Goal: Task Accomplishment & Management: Use online tool/utility

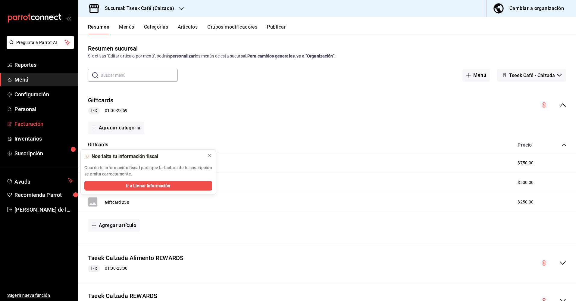
click at [39, 124] on span "Facturación" at bounding box center [43, 124] width 59 height 8
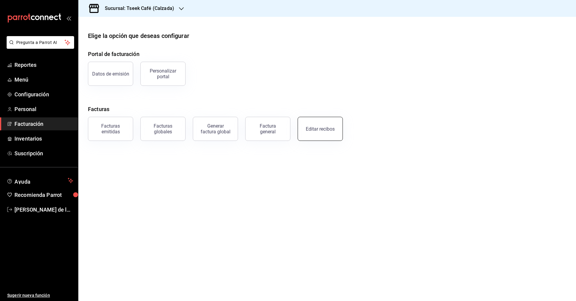
click at [319, 126] on button "Editar recibos" at bounding box center [320, 129] width 45 height 24
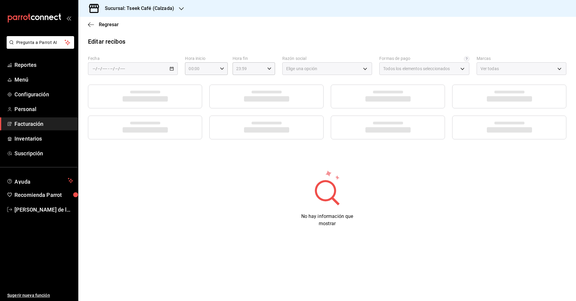
type input "73967a22-07ac-4ce9-b5ea-9ffcd4b244b9"
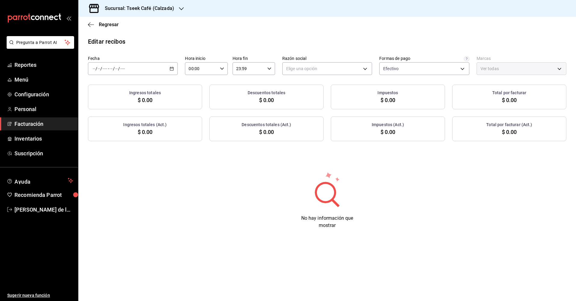
click at [136, 70] on div "/ / - / /" at bounding box center [133, 68] width 90 height 13
click at [116, 97] on li "Ayer" at bounding box center [116, 101] width 56 height 14
click at [319, 70] on body "Pregunta a Parrot AI Reportes Menú Configuración Personal Facturación Inventari…" at bounding box center [288, 150] width 576 height 301
click at [318, 99] on li "GRUPO TSEEK DEL NOROESTE" at bounding box center [327, 99] width 89 height 11
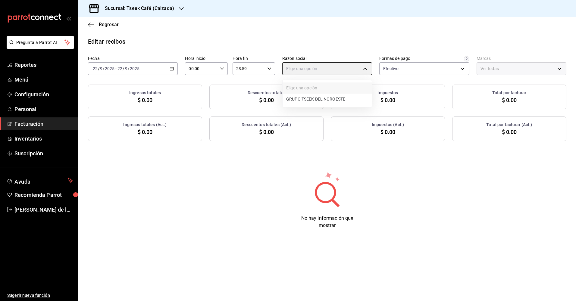
type input "fdc6fdac-ea0d-4fb2-9085-4ef80e4c9cd6"
type input "18d9f73d-61ed-4fc8-a0ec-87c929603494"
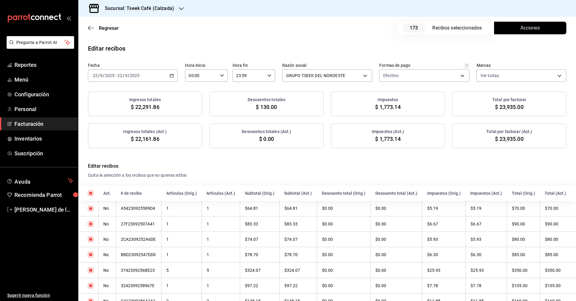
click at [512, 32] on button "Acciones" at bounding box center [530, 28] width 72 height 13
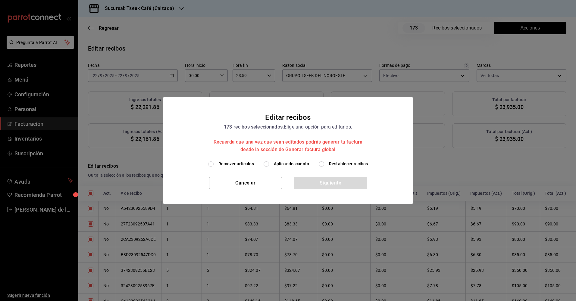
click at [274, 164] on label "Aplicar descuento" at bounding box center [286, 164] width 45 height 6
click at [269, 164] on input "Aplicar descuento" at bounding box center [266, 163] width 5 height 5
radio input "true"
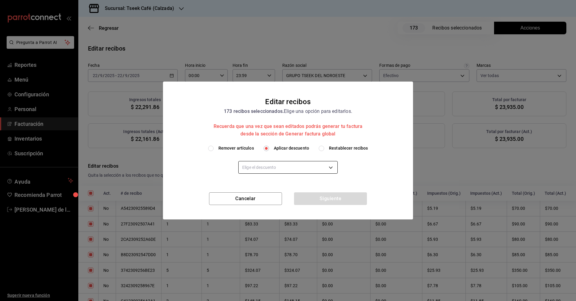
click at [278, 168] on body "Pregunta a Parrot AI Reportes Menú Configuración Personal Facturación Inventari…" at bounding box center [288, 150] width 576 height 301
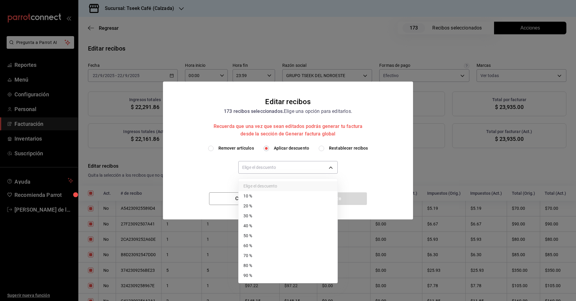
click at [270, 238] on li "50 %" at bounding box center [288, 236] width 99 height 10
type input "50"
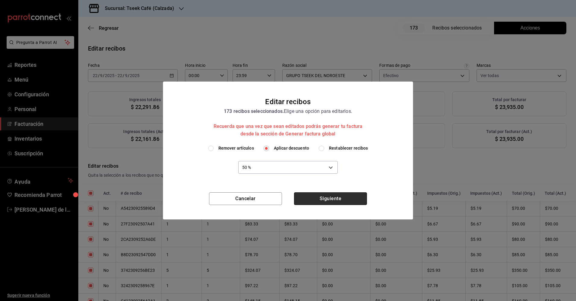
click at [328, 202] on button "Siguiente" at bounding box center [330, 199] width 73 height 13
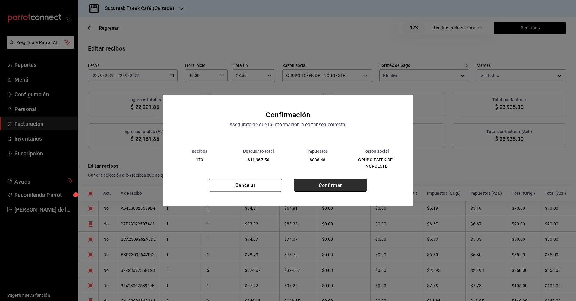
click at [328, 183] on button "Confirmar" at bounding box center [330, 185] width 73 height 13
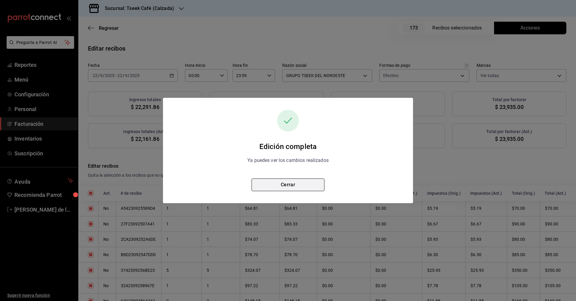
click at [290, 186] on button "Cerrar" at bounding box center [288, 185] width 73 height 13
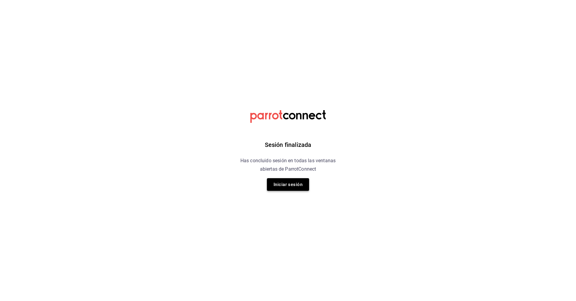
click at [287, 183] on button "Iniciar sesión" at bounding box center [288, 184] width 42 height 13
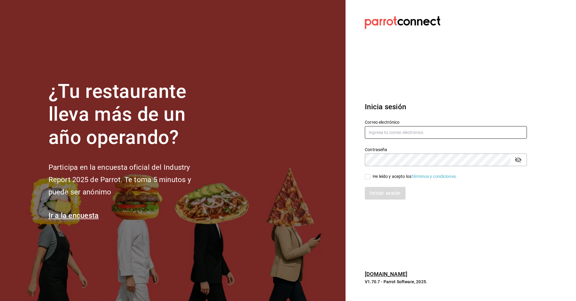
type input "[EMAIL_ADDRESS][DOMAIN_NAME]"
click at [368, 177] on input "He leído y acepto los Términos y condiciones." at bounding box center [367, 176] width 5 height 5
checkbox input "true"
click at [379, 192] on button "Iniciar sesión" at bounding box center [385, 193] width 41 height 13
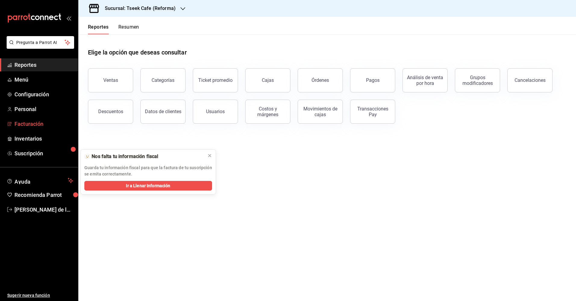
click at [20, 124] on span "Facturación" at bounding box center [43, 124] width 59 height 8
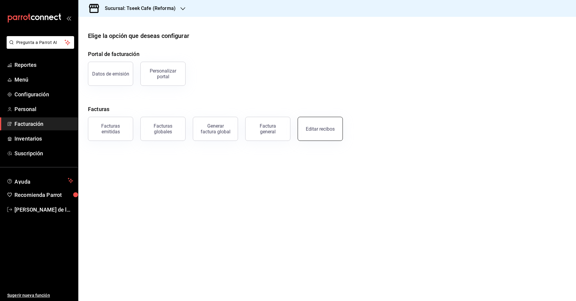
click at [336, 130] on button "Editar recibos" at bounding box center [320, 129] width 45 height 24
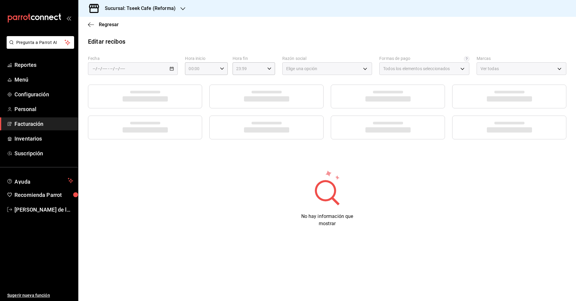
type input "66997c91-05ea-4bb7-a37a-48eae8dc81e8"
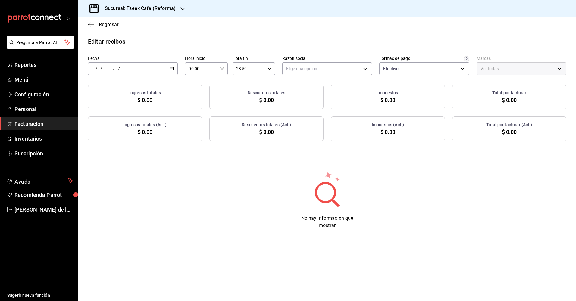
click at [112, 73] on div "/ / - / /" at bounding box center [133, 68] width 90 height 13
click at [114, 98] on span "Ayer" at bounding box center [116, 100] width 47 height 6
click at [319, 68] on body "Pregunta a Parrot AI Reportes Menú Configuración Personal Facturación Inventari…" at bounding box center [288, 150] width 576 height 301
click at [313, 101] on li "GRUPO TSEEK DEL NOROESTE" at bounding box center [327, 99] width 89 height 11
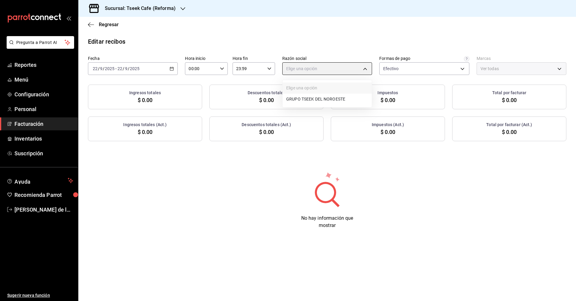
type input "34cacc2b-01fe-412f-b909-7af0a0edc929"
type input "007138e5-69dd-4443-9d50-6c2aa0b03d3e"
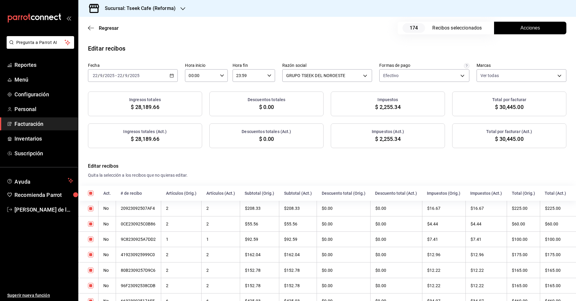
click at [508, 23] on button "Acciones" at bounding box center [530, 28] width 72 height 13
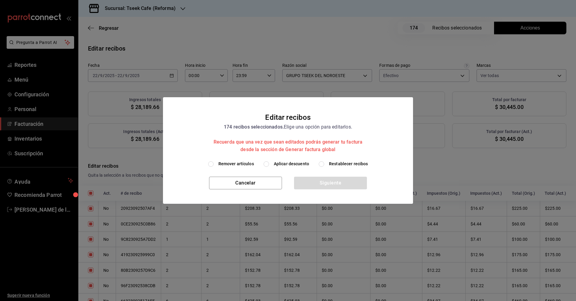
click at [286, 165] on span "Aplicar descuento" at bounding box center [291, 164] width 35 height 6
click at [269, 165] on input "Aplicar descuento" at bounding box center [266, 163] width 5 height 5
radio input "true"
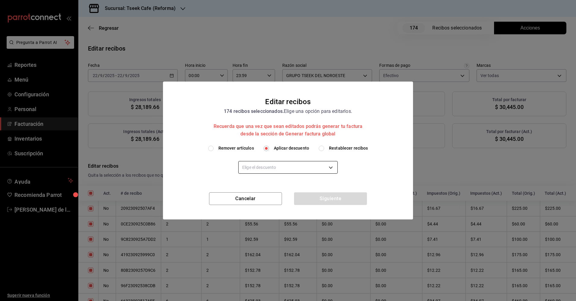
click at [281, 165] on body "Pregunta a Parrot AI Reportes Menú Configuración Personal Facturación Inventari…" at bounding box center [288, 150] width 576 height 301
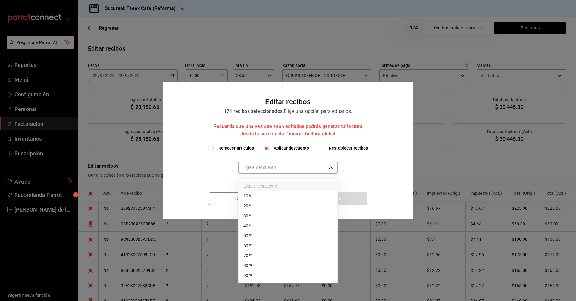
click at [260, 234] on li "50 %" at bounding box center [288, 236] width 99 height 10
type input "50"
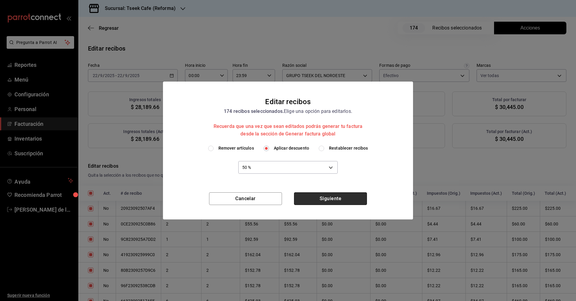
click at [325, 199] on button "Siguiente" at bounding box center [330, 199] width 73 height 13
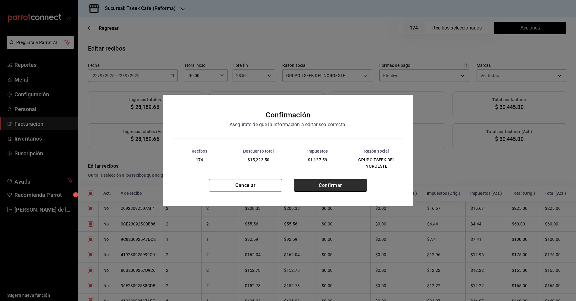
click at [313, 185] on button "Confirmar" at bounding box center [330, 185] width 73 height 13
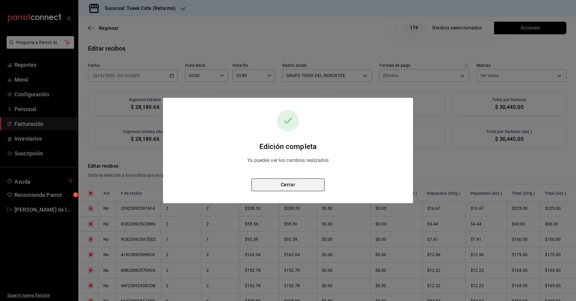
click at [288, 188] on button "Cerrar" at bounding box center [288, 185] width 73 height 13
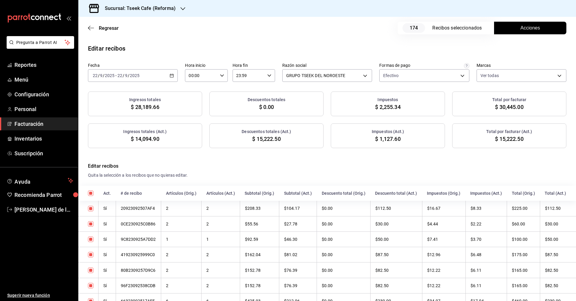
click at [130, 11] on h3 "Sucursal: Tseek Cafe (Reforma)" at bounding box center [138, 8] width 76 height 7
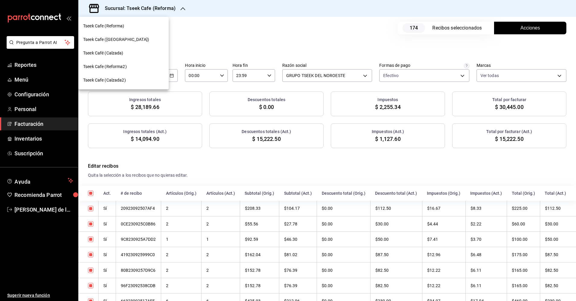
click at [120, 40] on span "Tseek Cafe (Zaragoza)" at bounding box center [116, 39] width 66 height 6
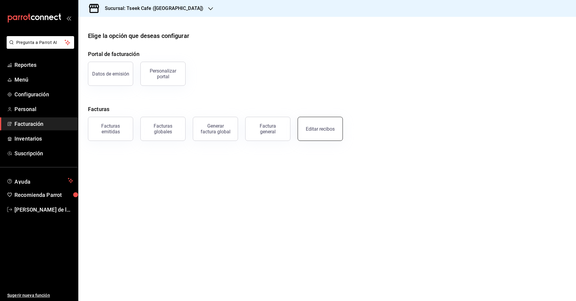
click at [329, 132] on button "Editar recibos" at bounding box center [320, 129] width 45 height 24
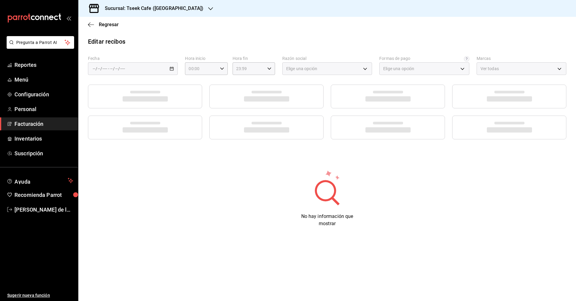
type input "a6c94f89-2ed6-46a1-82bd-92c01fab0e94"
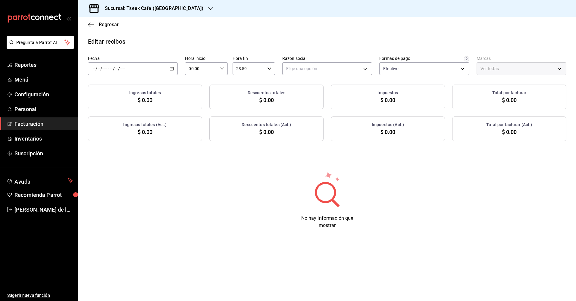
click at [139, 70] on div "/ / - / /" at bounding box center [133, 68] width 90 height 13
click at [119, 100] on span "Ayer" at bounding box center [116, 100] width 47 height 6
click at [340, 69] on body "Pregunta a Parrot AI Reportes Menú Configuración Personal Facturación Inventari…" at bounding box center [288, 150] width 576 height 301
click at [315, 100] on li "GRUPO TSEEK DEL NOROESTE" at bounding box center [327, 99] width 89 height 11
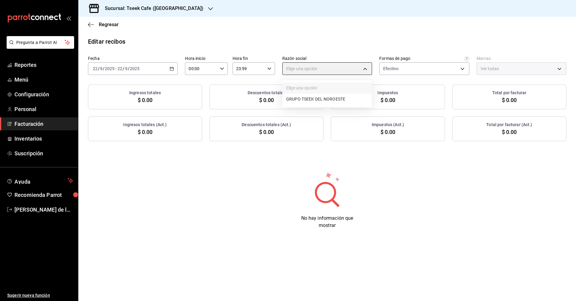
type input "6eca467f-372b-4b56-9453-53fa34339664"
type input "e48aee5e-83eb-415e-8277-edc072ba9fa6"
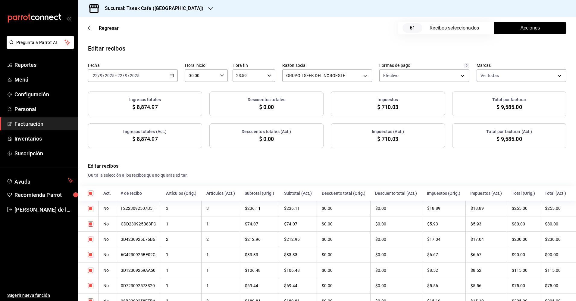
click at [528, 31] on span "Acciones" at bounding box center [531, 27] width 20 height 7
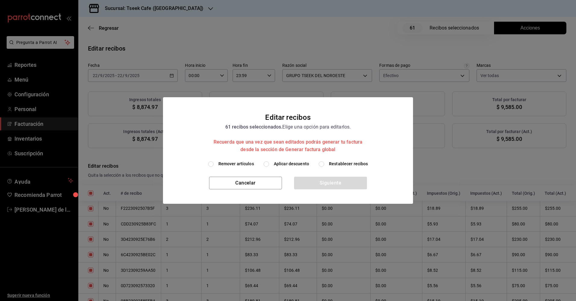
click at [283, 165] on span "Aplicar descuento" at bounding box center [291, 164] width 35 height 6
click at [269, 165] on input "Aplicar descuento" at bounding box center [266, 163] width 5 height 5
radio input "true"
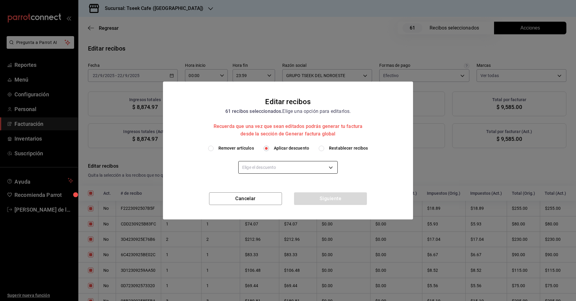
click at [293, 169] on body "Pregunta a Parrot AI Reportes Menú Configuración Personal Facturación Inventari…" at bounding box center [288, 150] width 576 height 301
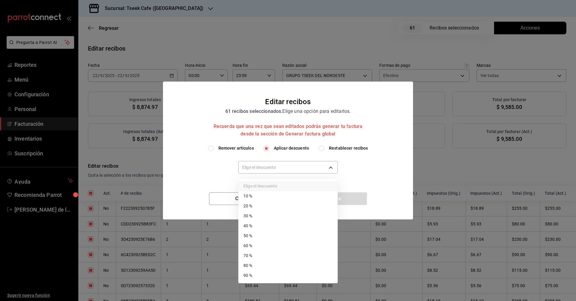
click at [269, 233] on li "50 %" at bounding box center [288, 236] width 99 height 10
type input "50"
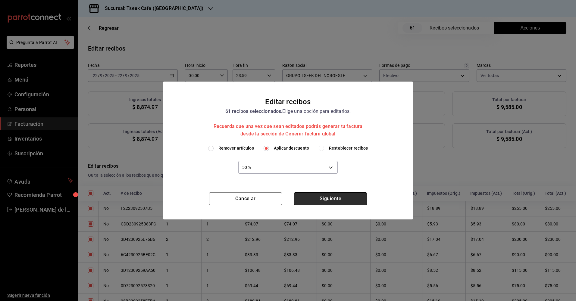
click at [323, 194] on button "Siguiente" at bounding box center [330, 199] width 73 height 13
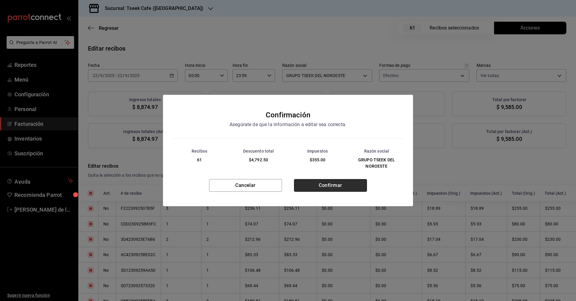
click at [326, 182] on button "Confirmar" at bounding box center [330, 185] width 73 height 13
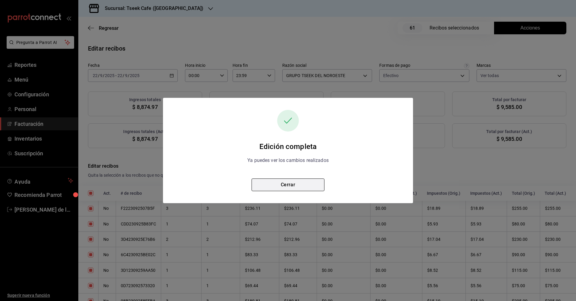
click at [308, 185] on button "Cerrar" at bounding box center [288, 185] width 73 height 13
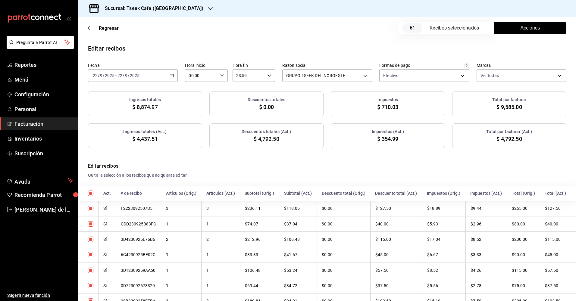
click at [142, 6] on h3 "Sucursal: Tseek Cafe (Zaragoza)" at bounding box center [151, 8] width 103 height 7
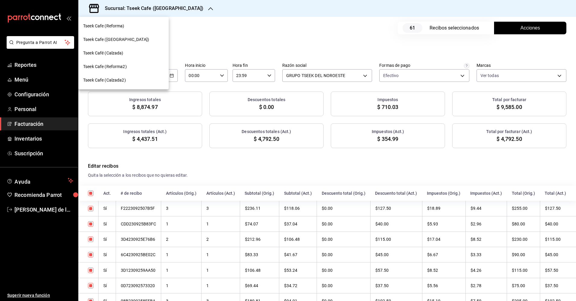
click at [117, 54] on span "Tseek Café (Calzada)" at bounding box center [103, 53] width 40 height 6
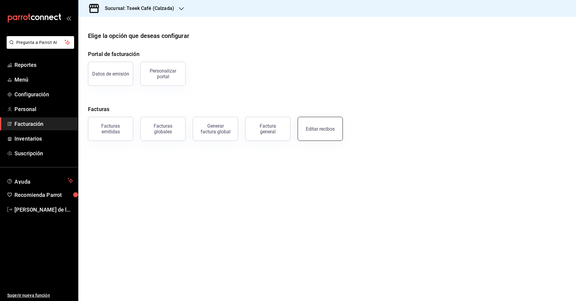
click at [322, 130] on div "Editar recibos" at bounding box center [320, 129] width 29 height 6
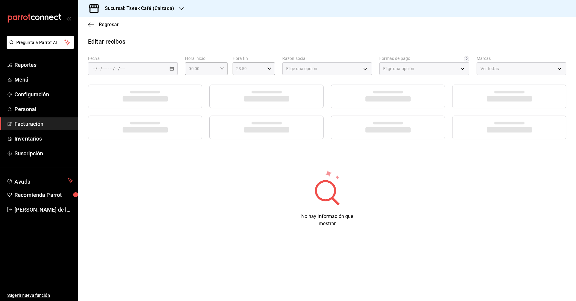
type input "73967a22-07ac-4ce9-b5ea-9ffcd4b244b9"
click at [127, 71] on div "/ / - / /" at bounding box center [133, 68] width 90 height 13
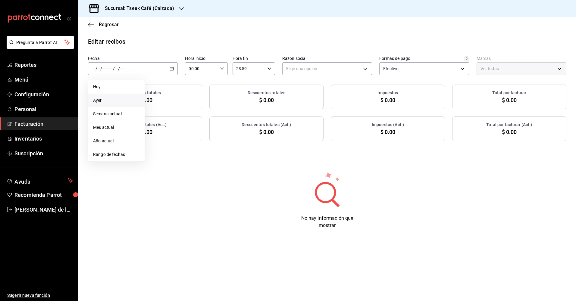
click at [115, 103] on span "Ayer" at bounding box center [116, 100] width 47 height 6
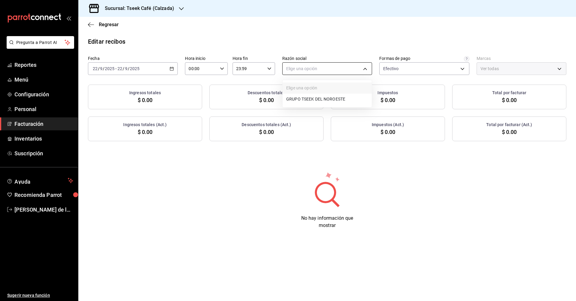
click at [306, 73] on body "Pregunta a Parrot AI Reportes Menú Configuración Personal Facturación Inventari…" at bounding box center [288, 150] width 576 height 301
click at [307, 102] on li "GRUPO TSEEK DEL NOROESTE" at bounding box center [327, 99] width 89 height 11
type input "fdc6fdac-ea0d-4fb2-9085-4ef80e4c9cd6"
type input "18d9f73d-61ed-4fc8-a0ec-87c929603494"
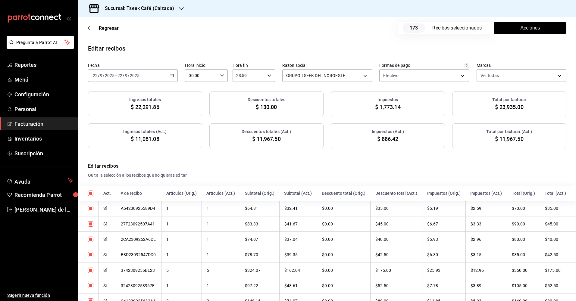
click at [518, 32] on button "Acciones" at bounding box center [530, 28] width 72 height 13
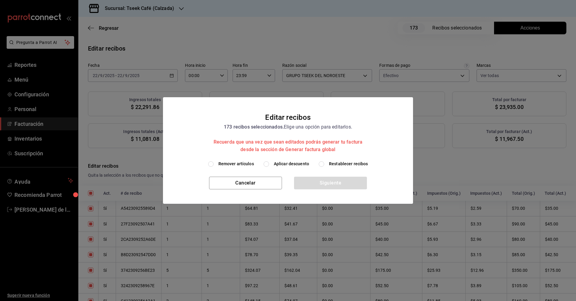
click at [276, 164] on span "Aplicar descuento" at bounding box center [291, 164] width 35 height 6
click at [269, 164] on input "Aplicar descuento" at bounding box center [266, 163] width 5 height 5
radio input "true"
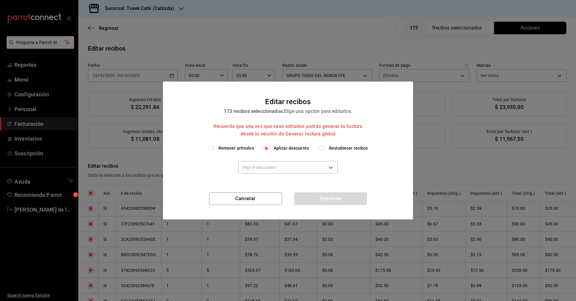
click at [291, 158] on div "Elige el descuento" at bounding box center [287, 167] width 99 height 31
click at [288, 163] on body "Pregunta a Parrot AI Reportes Menú Configuración Personal Facturación Inventari…" at bounding box center [288, 150] width 576 height 301
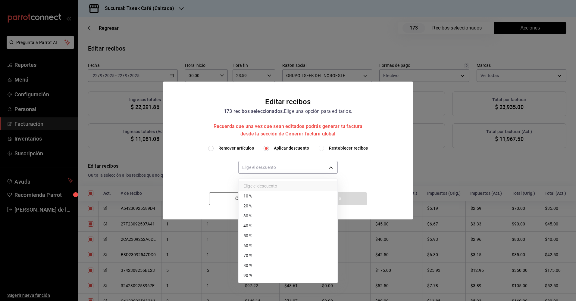
click at [259, 236] on li "50 %" at bounding box center [288, 236] width 99 height 10
type input "50"
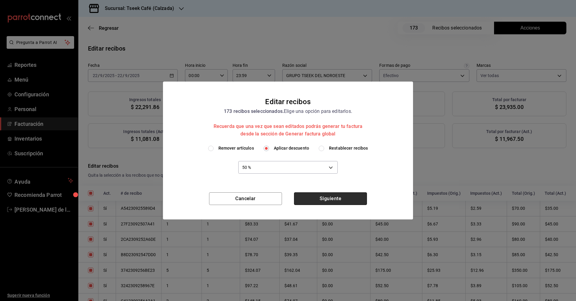
click at [316, 199] on button "Siguiente" at bounding box center [330, 199] width 73 height 13
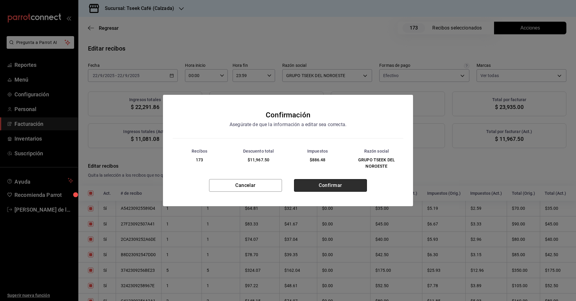
click at [307, 182] on button "Confirmar" at bounding box center [330, 185] width 73 height 13
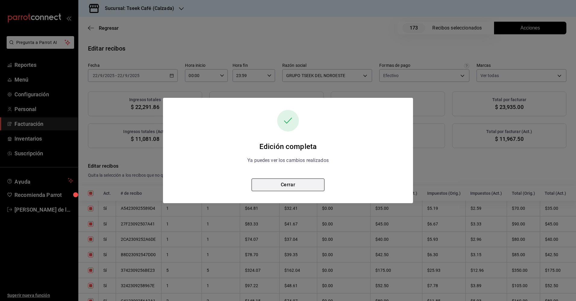
click at [289, 186] on button "Cerrar" at bounding box center [288, 185] width 73 height 13
